Goal: Obtain resource: Obtain resource

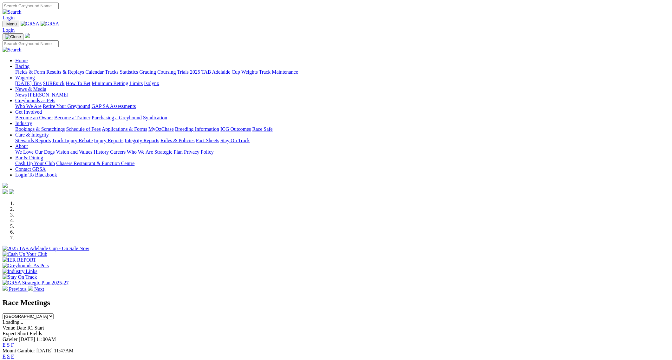
click at [14, 353] on link "F" at bounding box center [12, 355] width 3 height 5
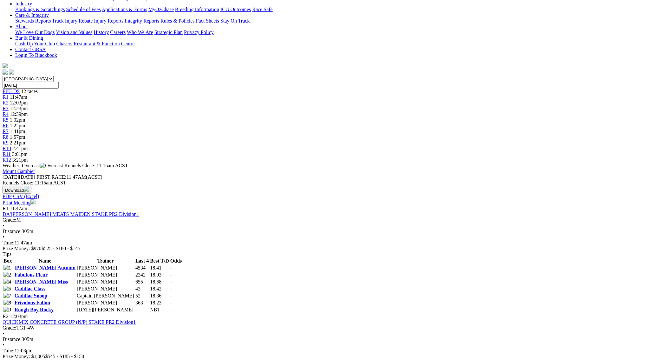
scroll to position [161, 0]
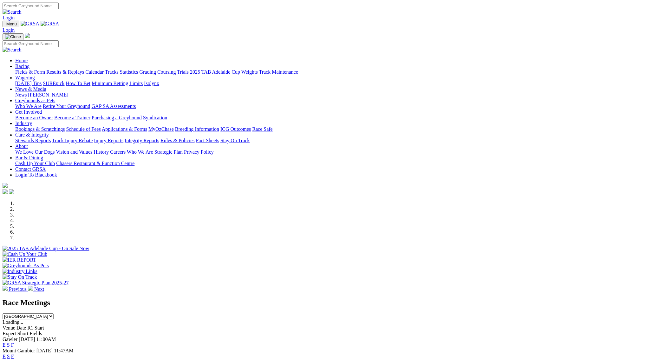
click at [14, 353] on link "F" at bounding box center [12, 355] width 3 height 5
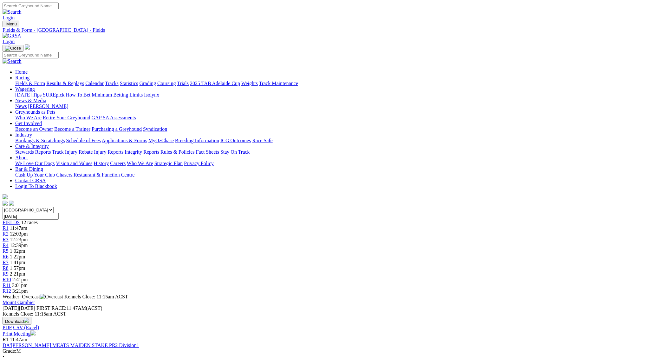
click at [45, 81] on link "Fields & Form" at bounding box center [30, 83] width 30 height 5
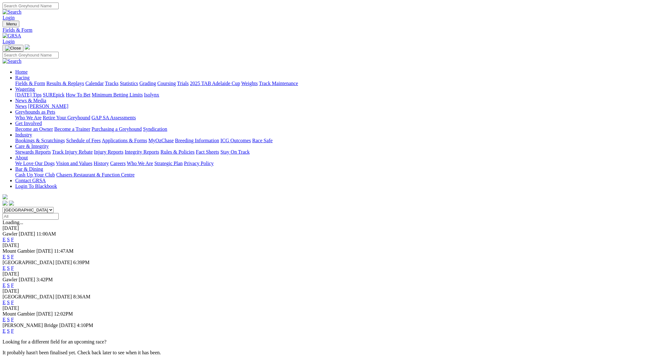
click at [14, 254] on link "F" at bounding box center [12, 256] width 3 height 5
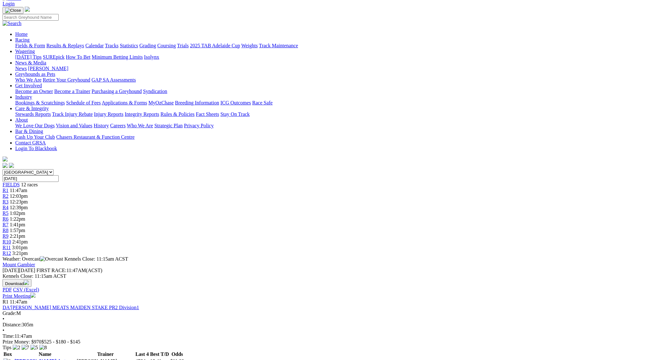
scroll to position [21, 0]
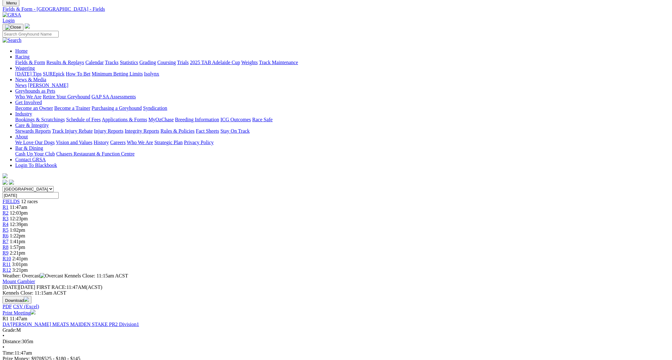
click at [36, 310] on link "Print Meeting" at bounding box center [19, 312] width 33 height 5
